Goal: Check status: Check status

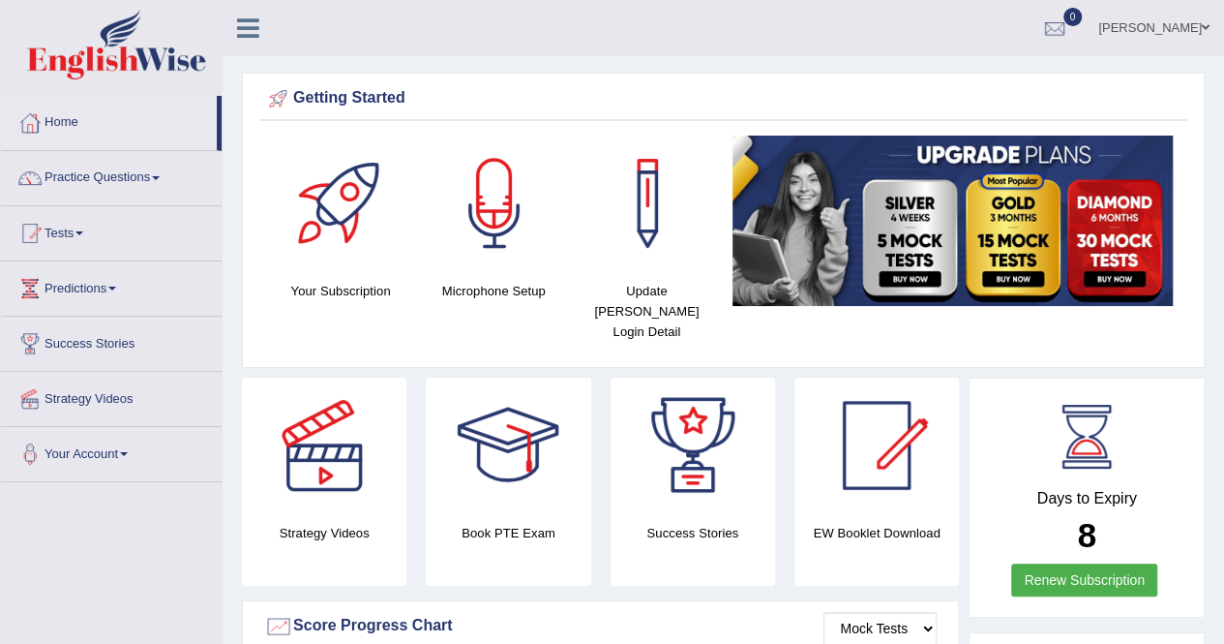
click at [1040, 18] on div at bounding box center [1054, 29] width 29 height 29
click at [1040, 31] on div at bounding box center [1054, 29] width 29 height 29
click at [1064, 23] on span "0" at bounding box center [1073, 17] width 19 height 18
drag, startPoint x: 1036, startPoint y: 22, endPoint x: 1033, endPoint y: 34, distance: 12.0
click at [1040, 24] on div at bounding box center [1054, 29] width 29 height 29
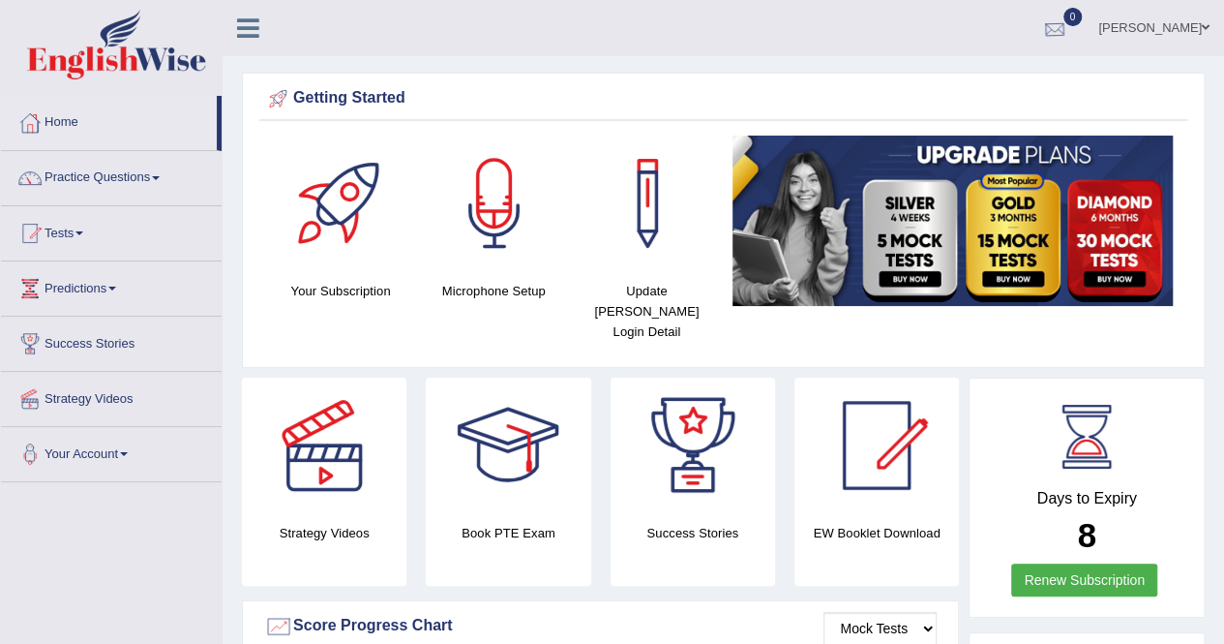
click at [1040, 34] on div at bounding box center [1054, 29] width 29 height 29
click at [1040, 28] on div at bounding box center [1054, 29] width 29 height 29
click at [1045, 34] on div at bounding box center [1054, 29] width 29 height 29
click at [1040, 24] on div at bounding box center [1054, 29] width 29 height 29
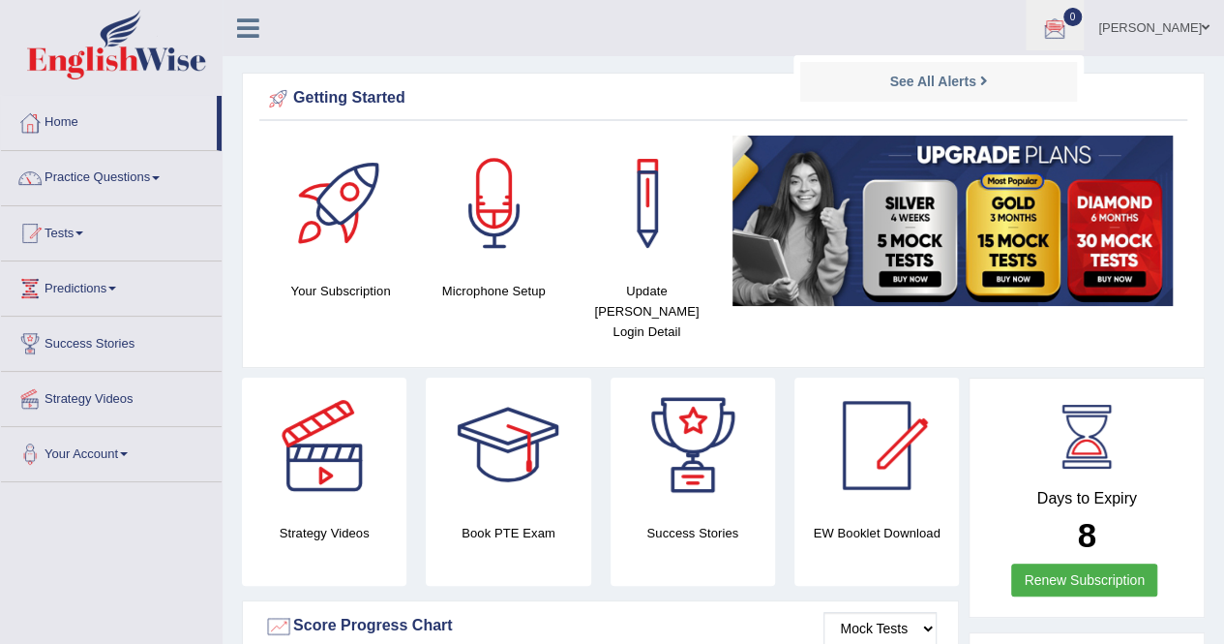
click at [1040, 24] on div at bounding box center [1054, 29] width 29 height 29
click at [1174, 22] on link "[PERSON_NAME]" at bounding box center [1154, 25] width 140 height 50
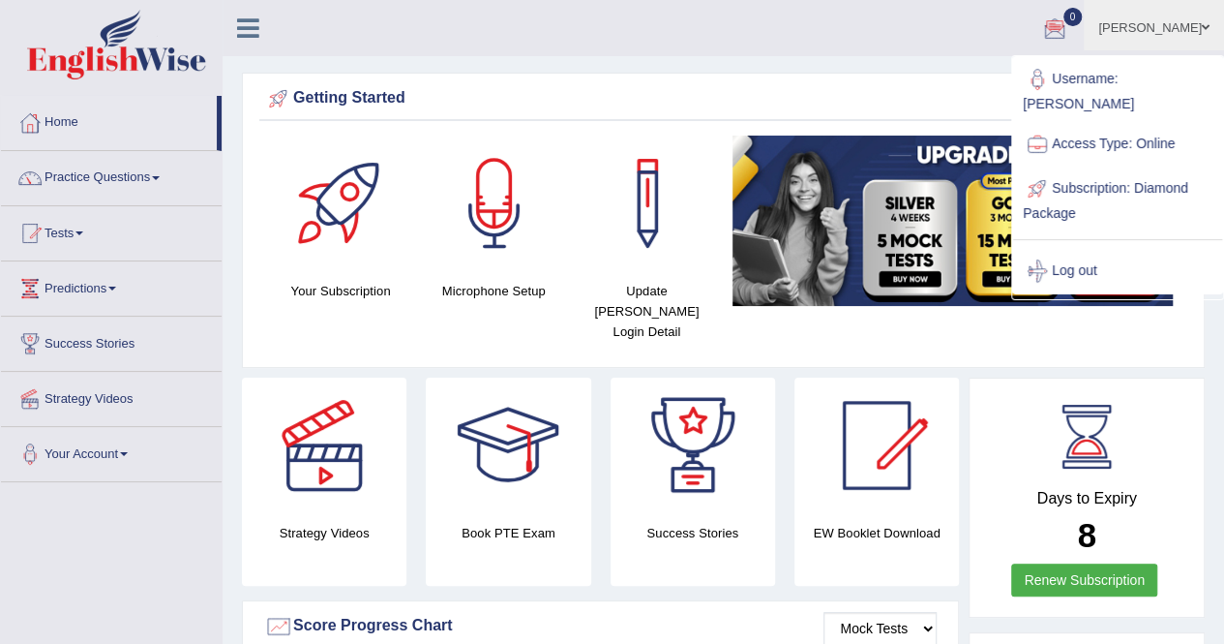
click at [1165, 22] on link "[PERSON_NAME]" at bounding box center [1154, 25] width 140 height 50
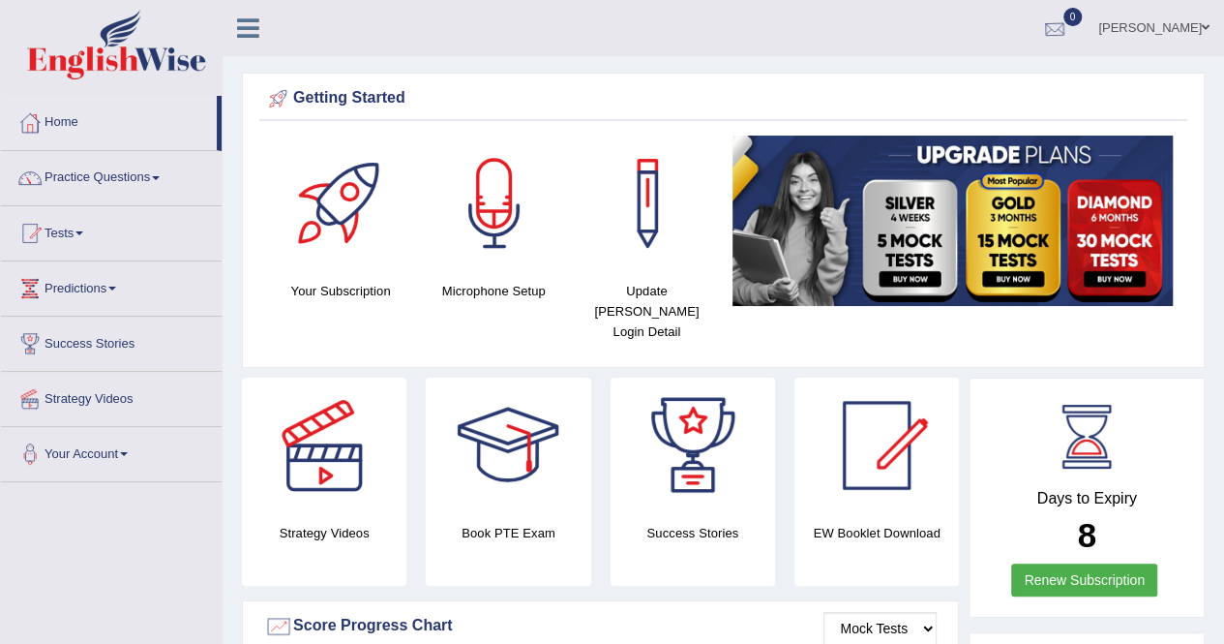
click at [1040, 34] on div at bounding box center [1054, 29] width 29 height 29
click at [1040, 24] on div at bounding box center [1054, 29] width 29 height 29
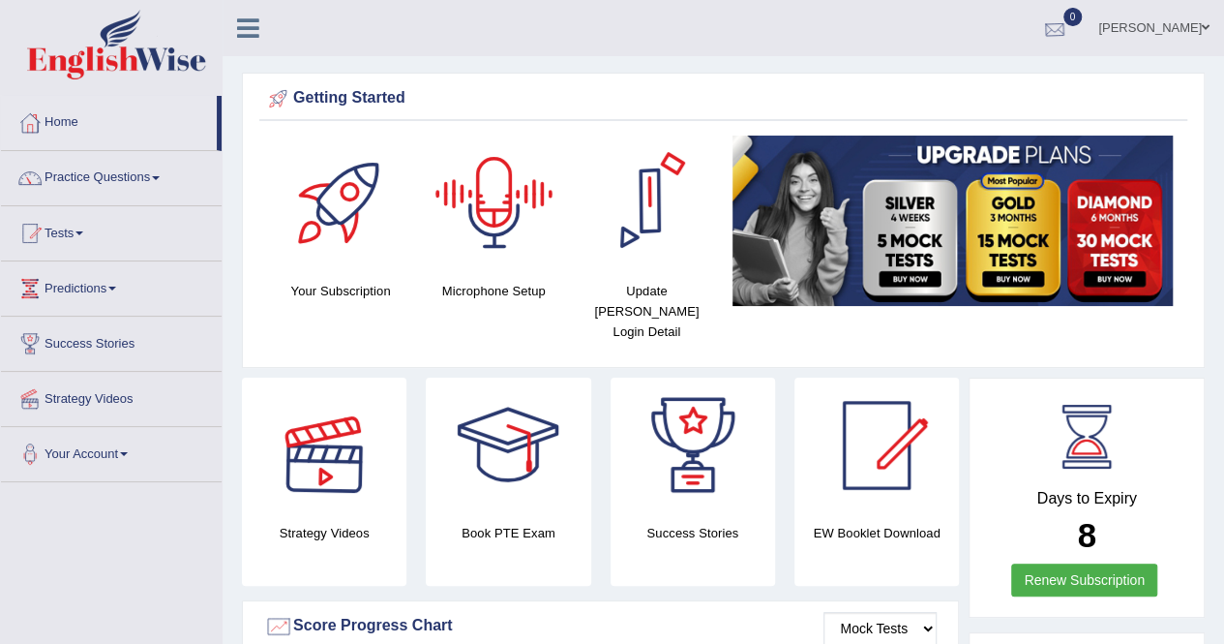
click at [1040, 33] on div at bounding box center [1054, 29] width 29 height 29
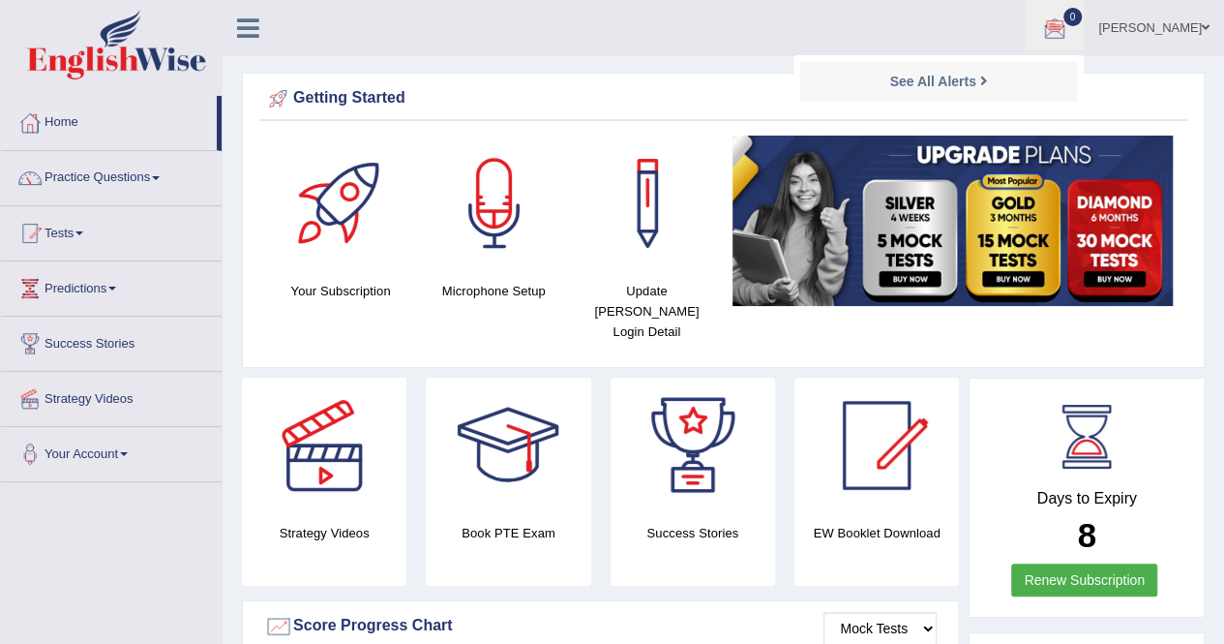
click at [1051, 35] on link "0" at bounding box center [1055, 25] width 58 height 50
click at [100, 243] on link "Tests" at bounding box center [111, 230] width 221 height 48
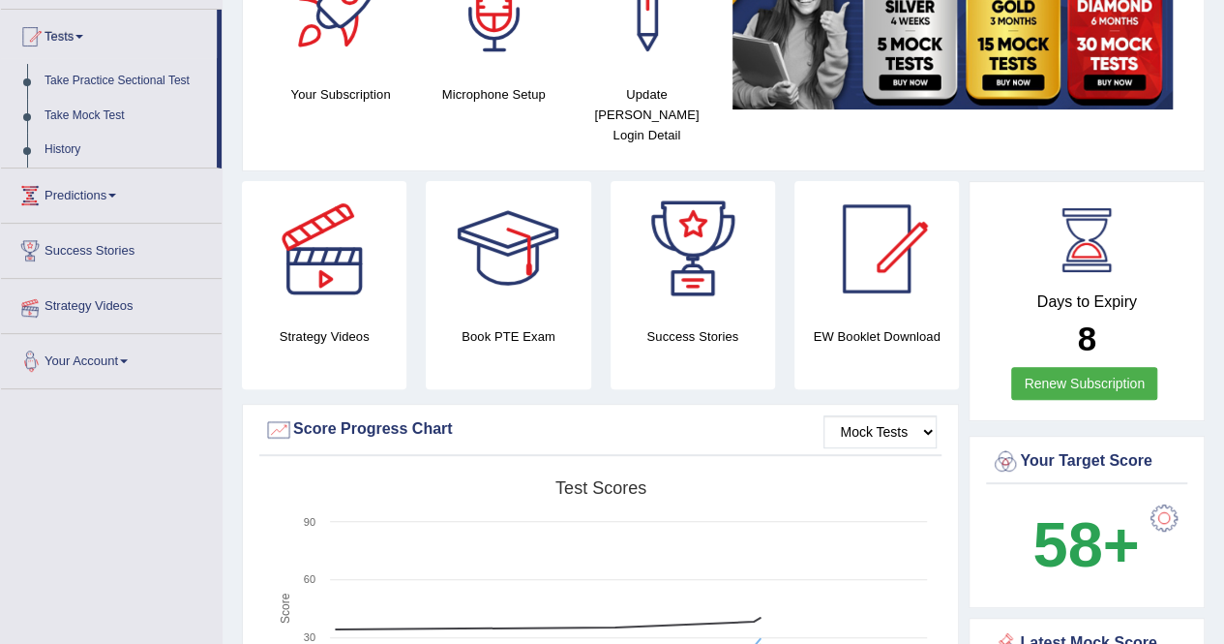
scroll to position [194, 0]
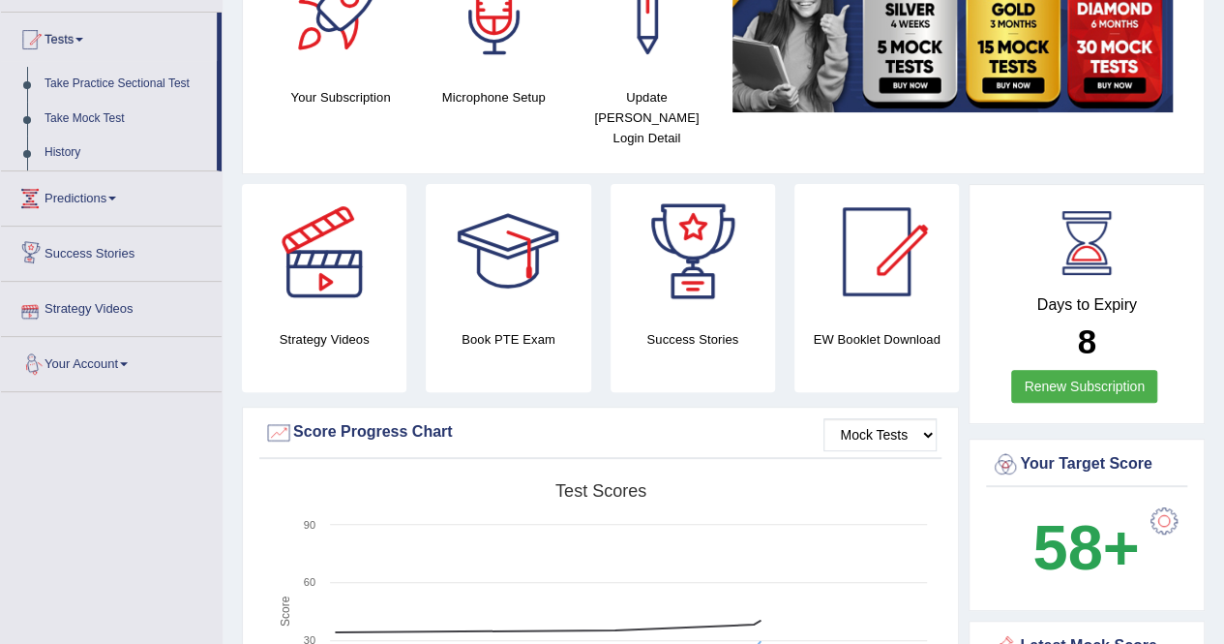
click at [83, 140] on link "History" at bounding box center [126, 153] width 181 height 35
click at [62, 149] on link "History" at bounding box center [126, 153] width 181 height 35
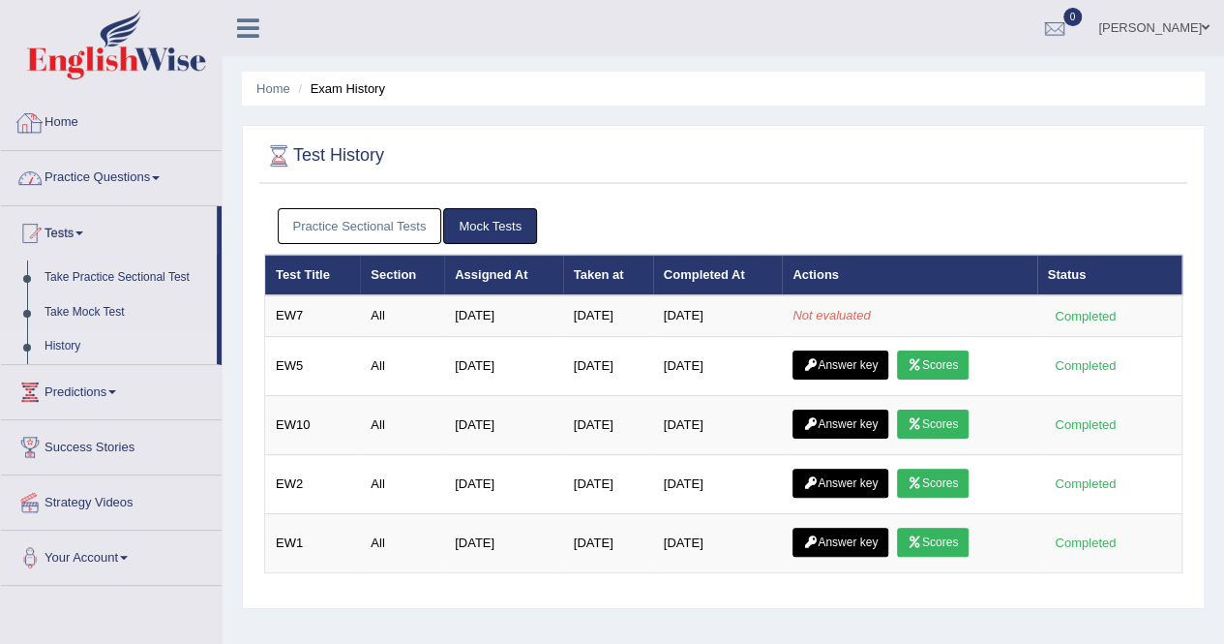
click at [80, 140] on link "Home" at bounding box center [111, 120] width 221 height 48
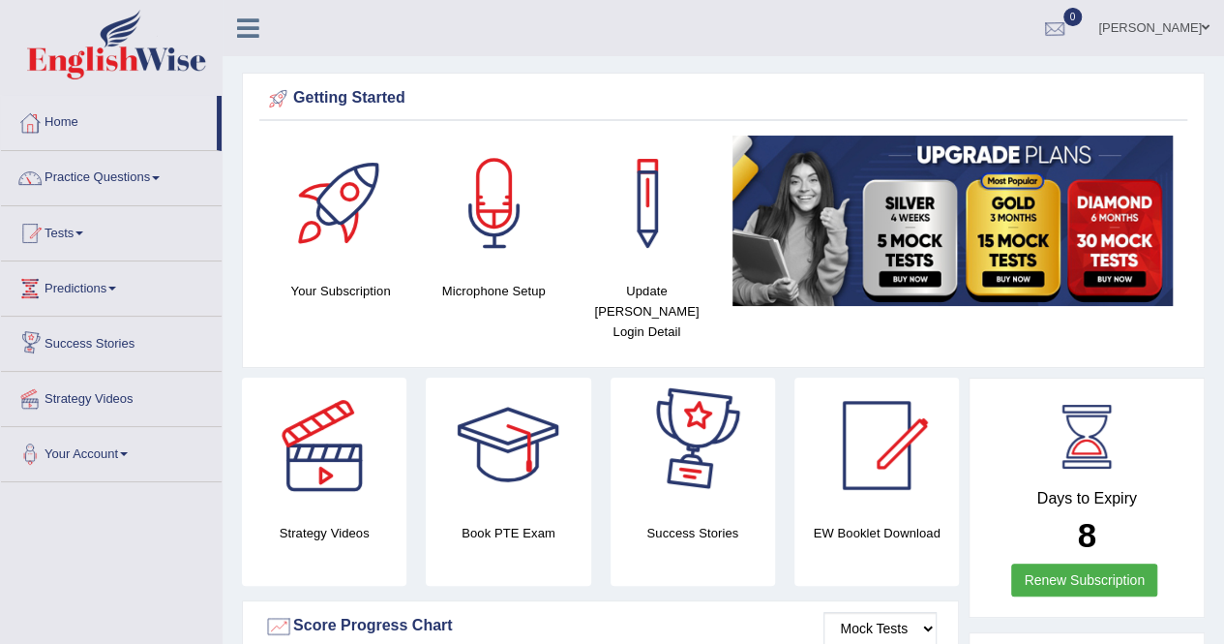
click at [1040, 28] on div at bounding box center [1054, 29] width 29 height 29
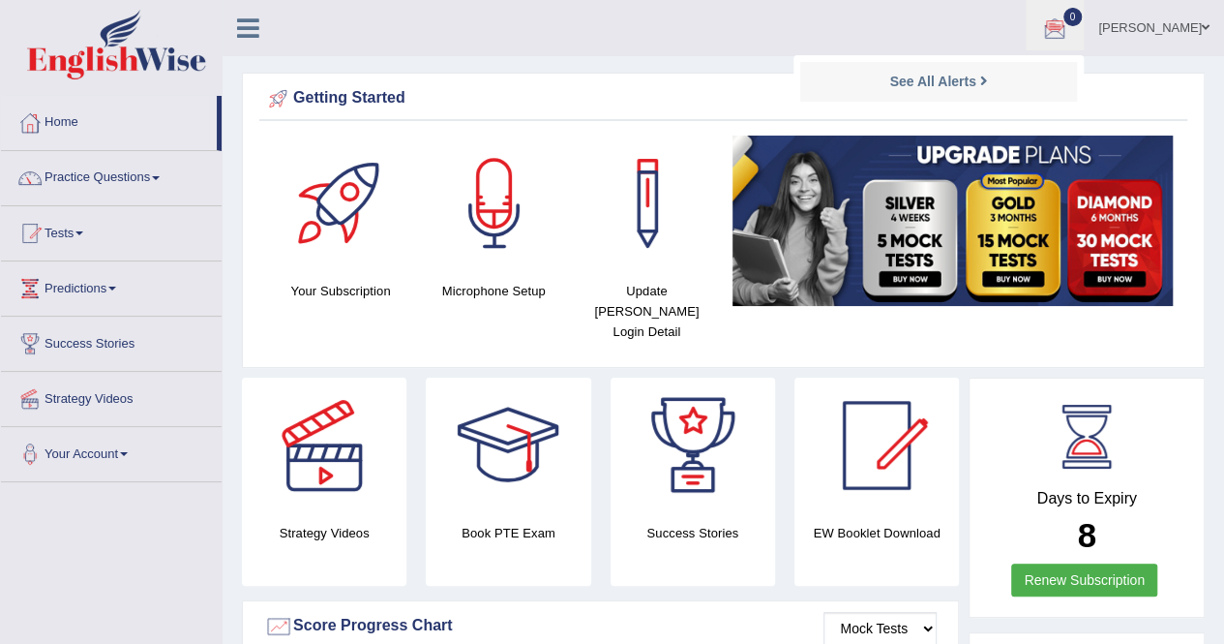
click at [1040, 28] on div at bounding box center [1054, 29] width 29 height 29
click at [62, 183] on link "Practice Questions" at bounding box center [111, 175] width 221 height 48
click at [1040, 17] on div at bounding box center [1054, 29] width 29 height 29
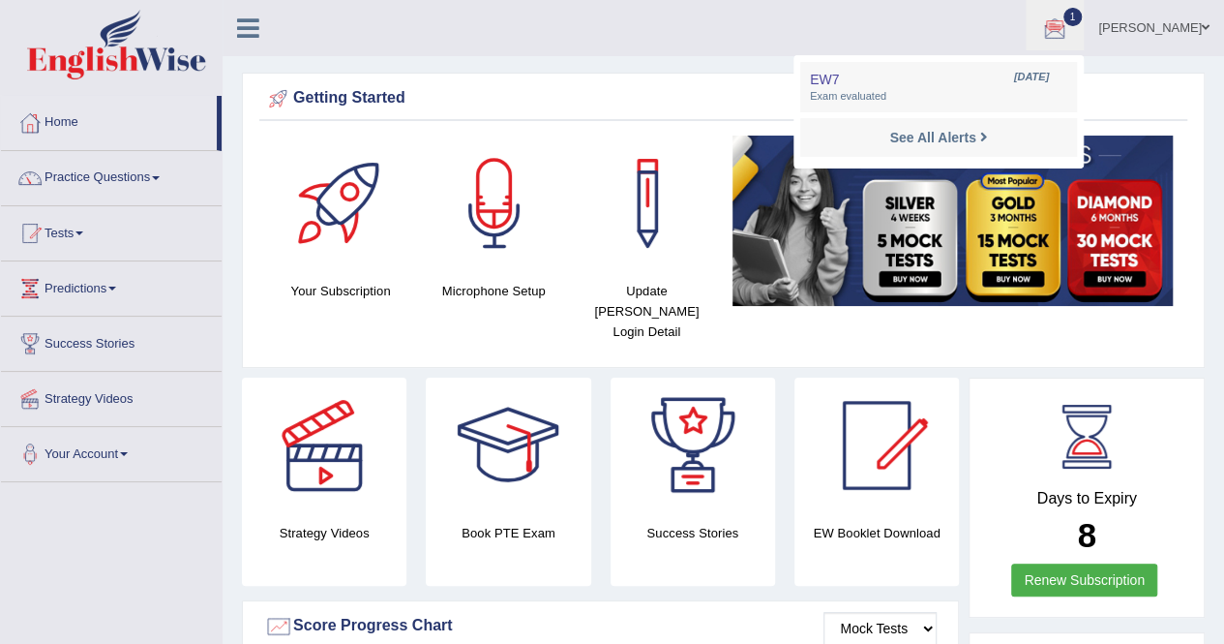
click at [950, 64] on li "EW7 Sep 24, 2025 Exam evaluated" at bounding box center [938, 87] width 277 height 50
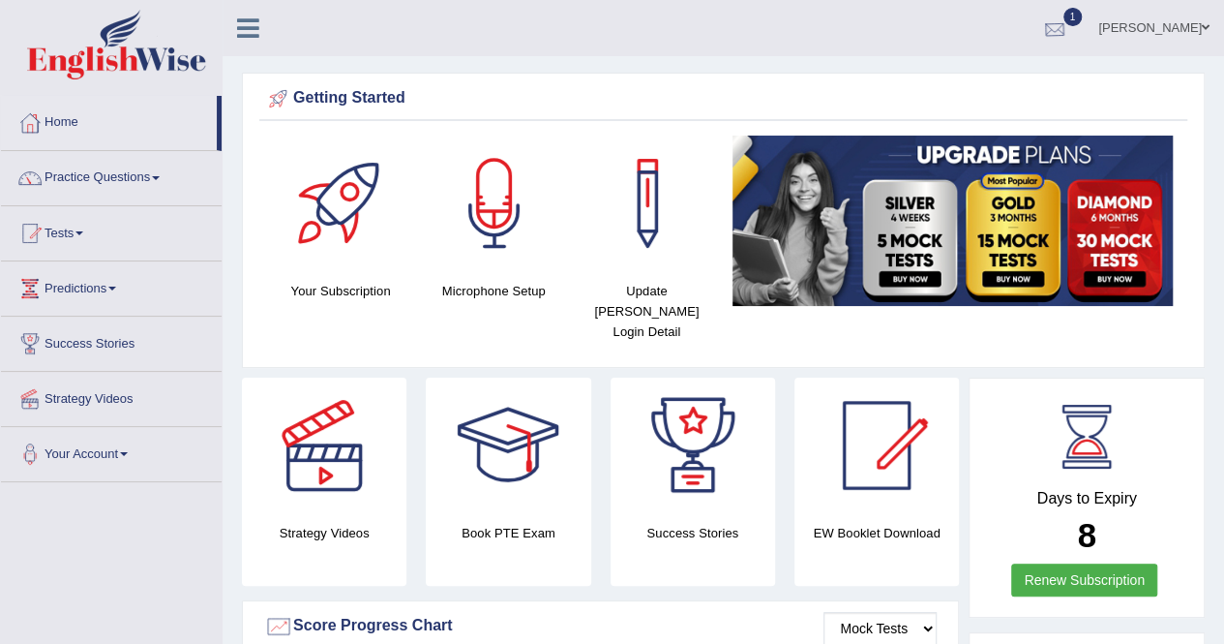
click at [1040, 18] on div at bounding box center [1054, 29] width 29 height 29
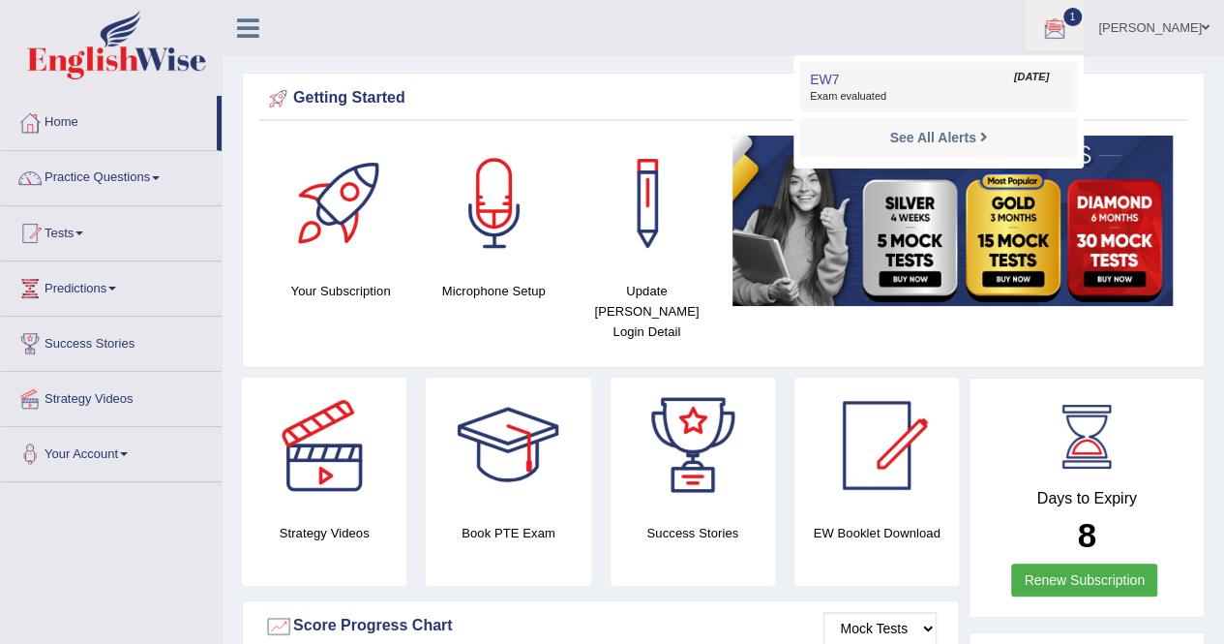
click at [1014, 77] on span "Sep 24, 2025" at bounding box center [1031, 77] width 35 height 15
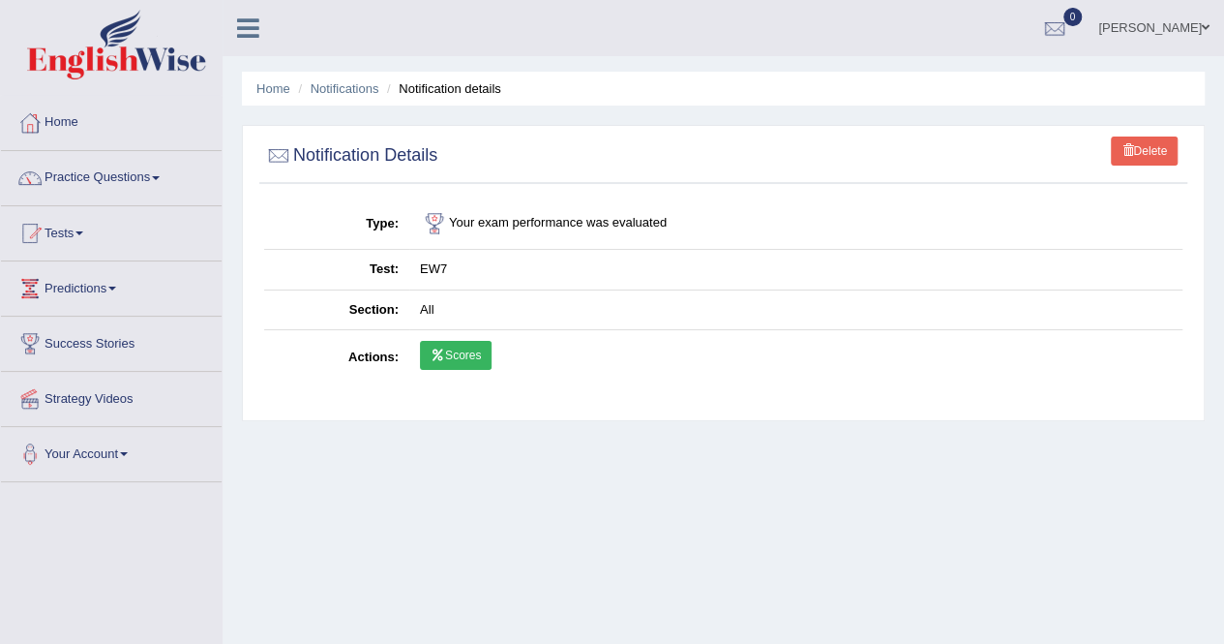
click at [436, 369] on td "Scores" at bounding box center [795, 358] width 773 height 56
click at [439, 359] on link "Scores" at bounding box center [456, 355] width 72 height 29
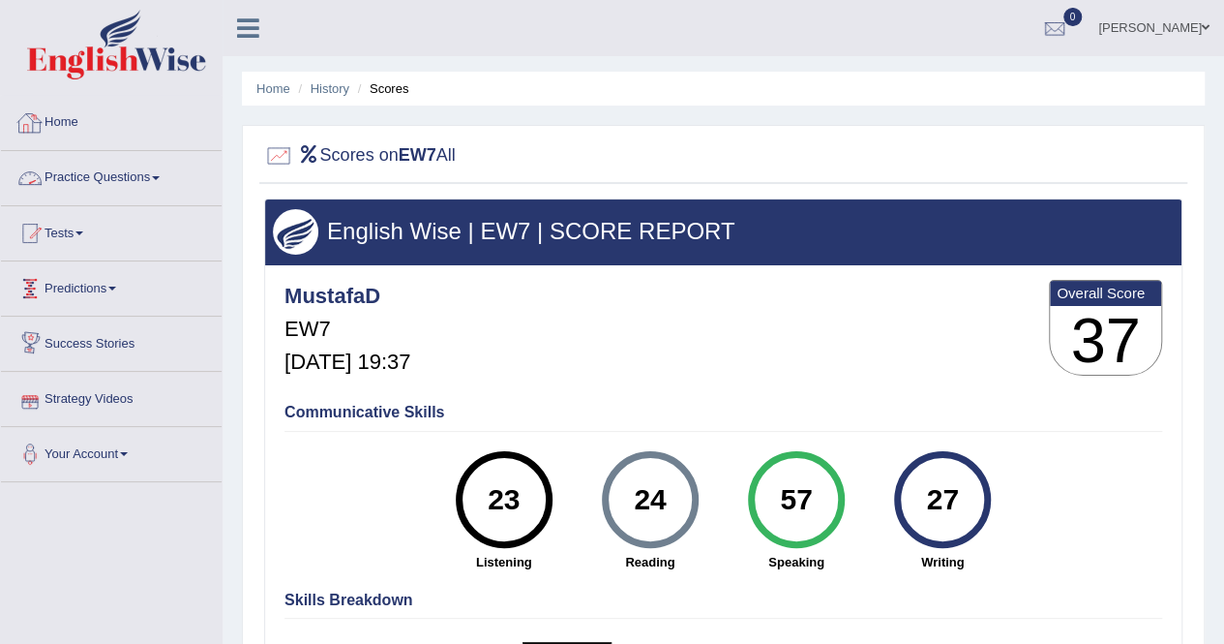
click at [62, 131] on link "Home" at bounding box center [111, 120] width 221 height 48
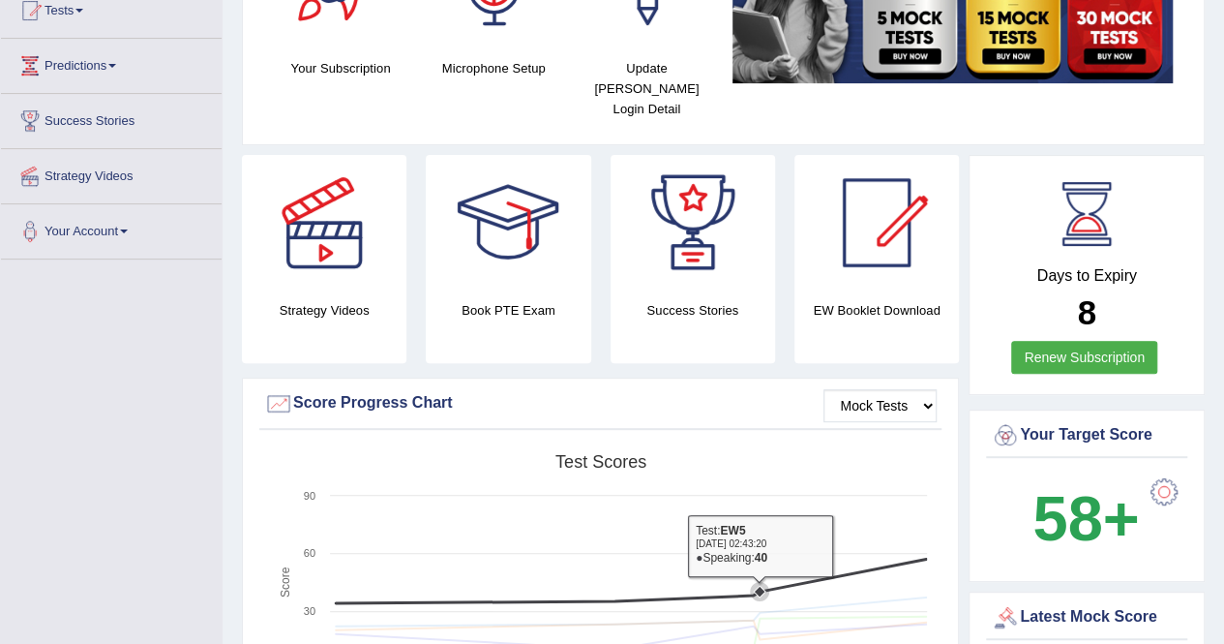
scroll to position [194, 0]
